Goal: Transaction & Acquisition: Book appointment/travel/reservation

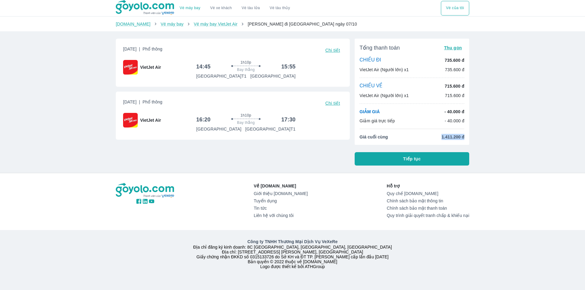
drag, startPoint x: 441, startPoint y: 137, endPoint x: 468, endPoint y: 138, distance: 27.1
click at [468, 138] on div "Tổng thanh toán Thu gọn CHIỀU ĐI 735.600 đ VietJet Air (Người lớn) x1 735.600 đ…" at bounding box center [412, 92] width 115 height 106
click at [323, 143] on div "[DATE] | Phổ thông Chi tiết VietJet Air 14:45 1h10p Bay thẳng 15:55 [GEOGRAPHIC…" at bounding box center [230, 100] width 239 height 132
click at [336, 50] on span "Chi tiết" at bounding box center [333, 50] width 15 height 5
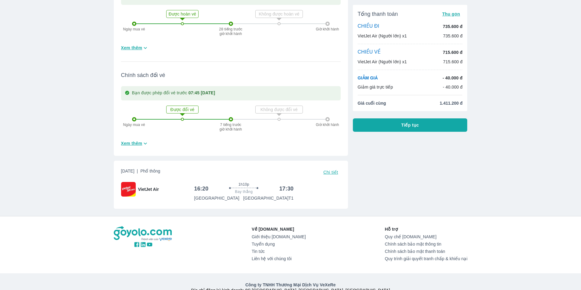
scroll to position [213, 0]
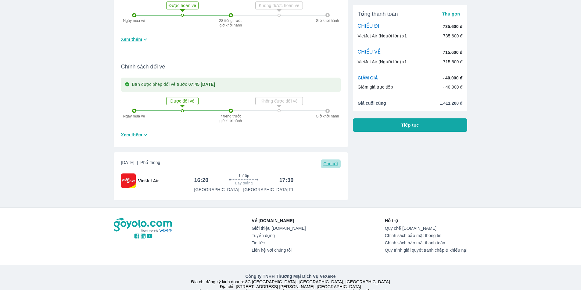
click at [329, 165] on span "Chi tiết" at bounding box center [330, 164] width 15 height 5
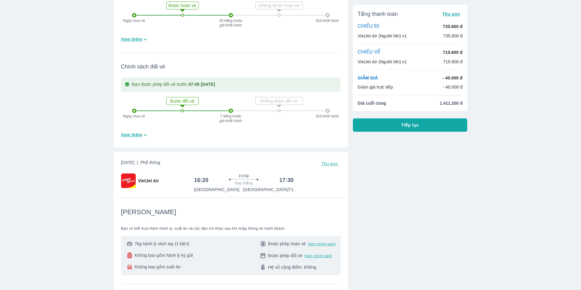
click at [165, 247] on span "7kg hành lý xách tay (1 kiện)" at bounding box center [161, 244] width 55 height 6
click at [171, 263] on div "7kg hành lý xách tay (1 kiện) Không bao gồm hành lý ký gửi Không bao gồm suất ăn" at bounding box center [159, 256] width 67 height 30
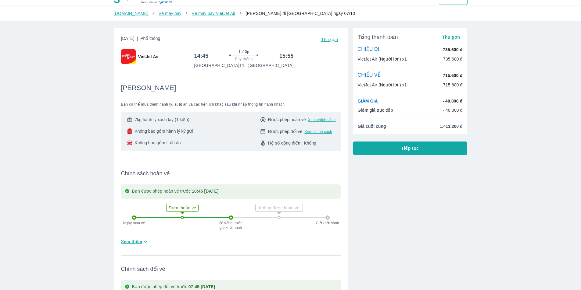
scroll to position [0, 0]
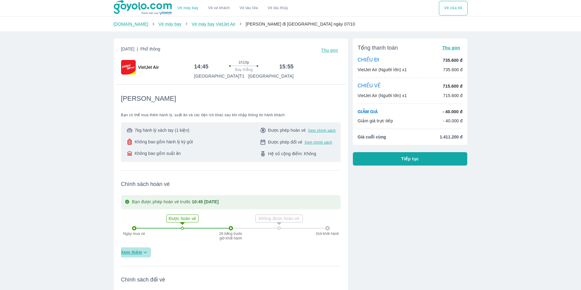
click at [138, 251] on span "Xem thêm" at bounding box center [131, 253] width 21 height 6
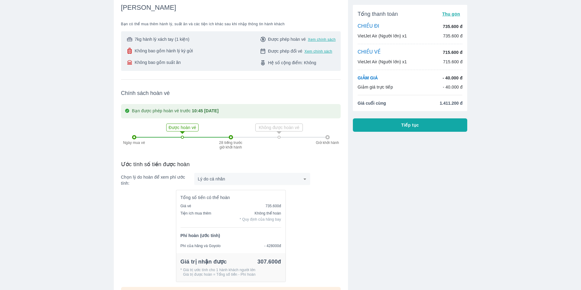
scroll to position [91, 0]
click at [230, 181] on body "Vé máy bay VietJet Air từ [GEOGRAPHIC_DATA] đi [GEOGRAPHIC_DATA] giá rẻ nhất [D…" at bounding box center [290, 54] width 581 height 290
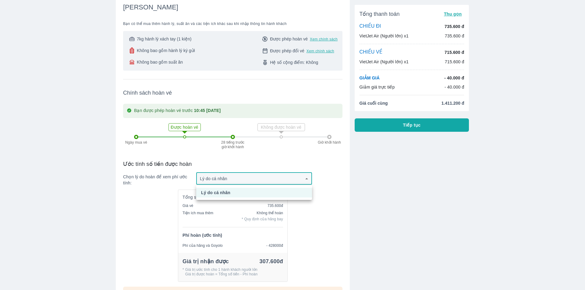
click at [231, 179] on div at bounding box center [292, 145] width 585 height 290
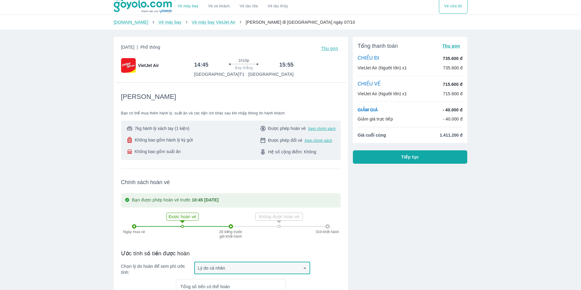
scroll to position [0, 0]
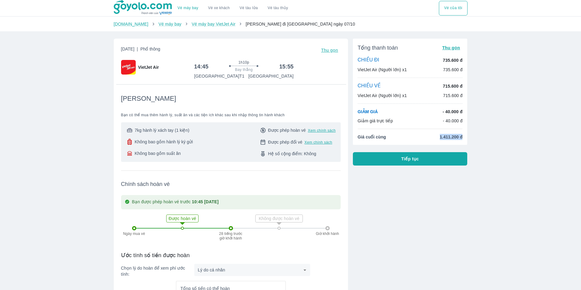
drag, startPoint x: 436, startPoint y: 139, endPoint x: 470, endPoint y: 140, distance: 33.2
copy span "1.411.200 đ"
